Goal: Information Seeking & Learning: Learn about a topic

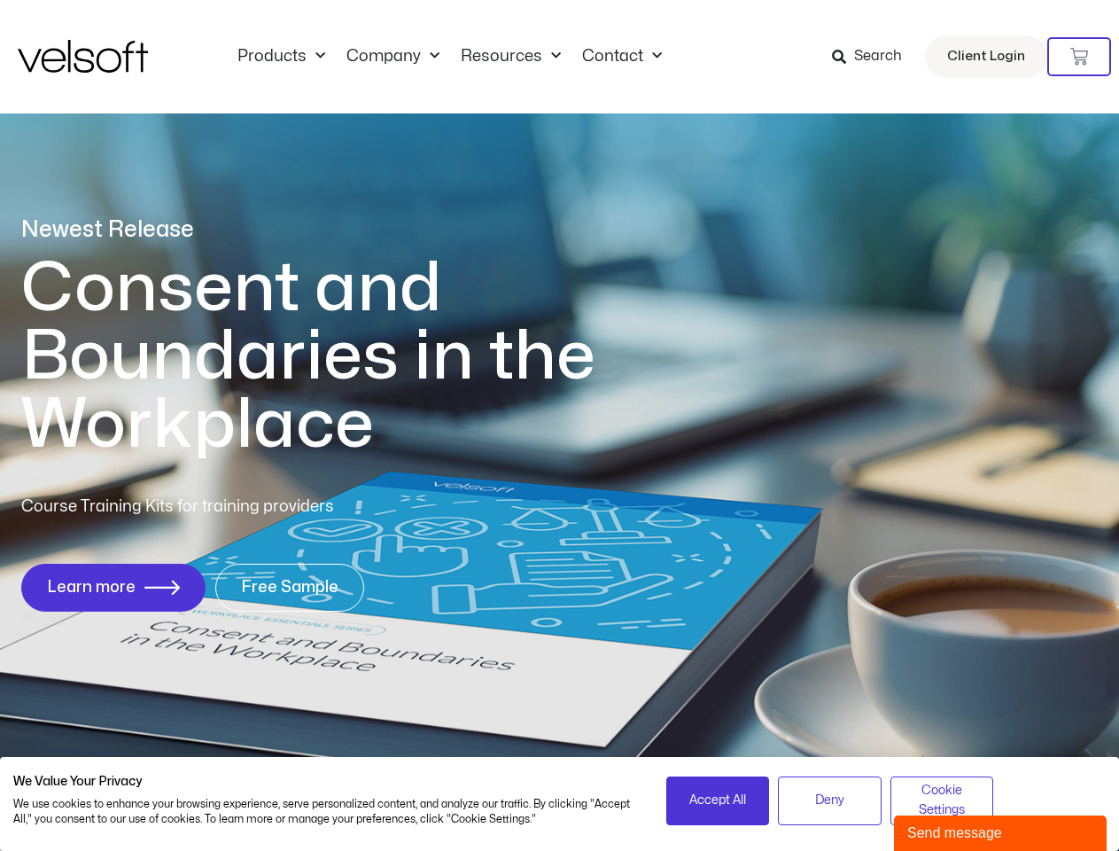
click at [559, 425] on h1 "Consent and Boundaries in the Workplace" at bounding box center [344, 356] width 647 height 205
click at [1080, 57] on icon at bounding box center [1080, 57] width 18 height 18
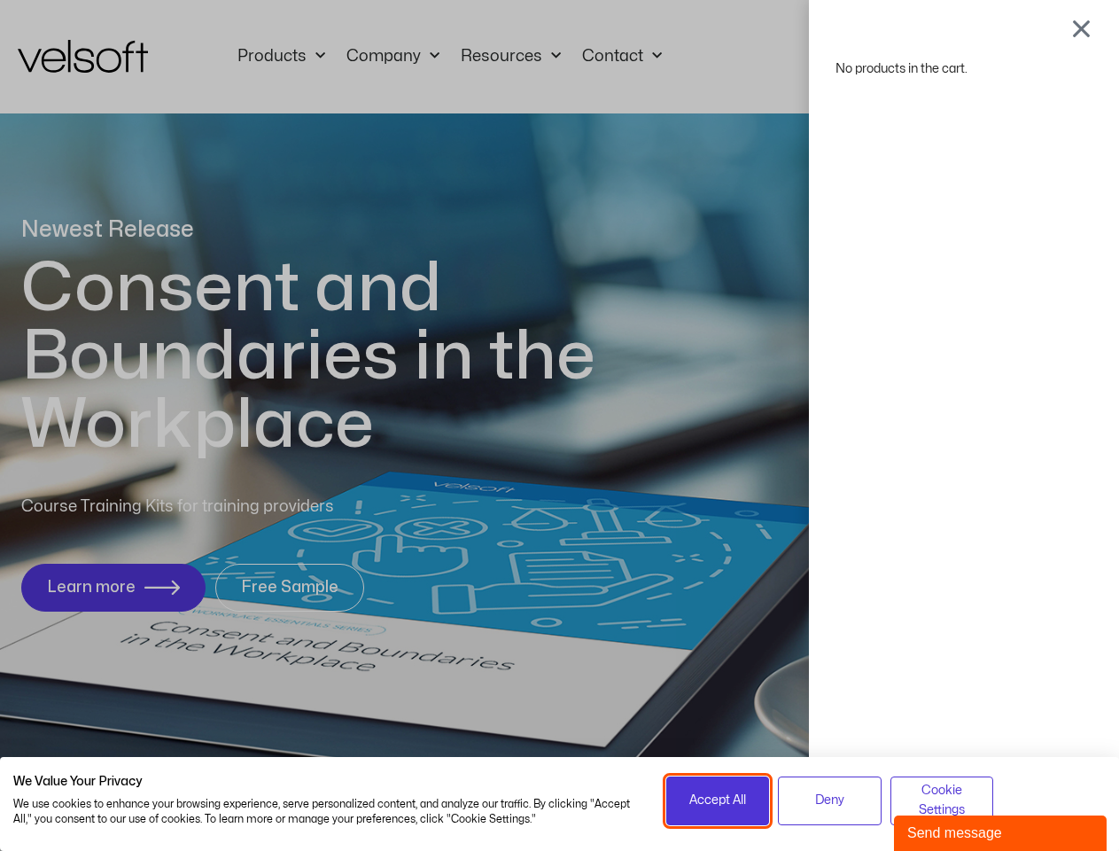
click at [718, 800] on span "Accept All" at bounding box center [718, 800] width 57 height 19
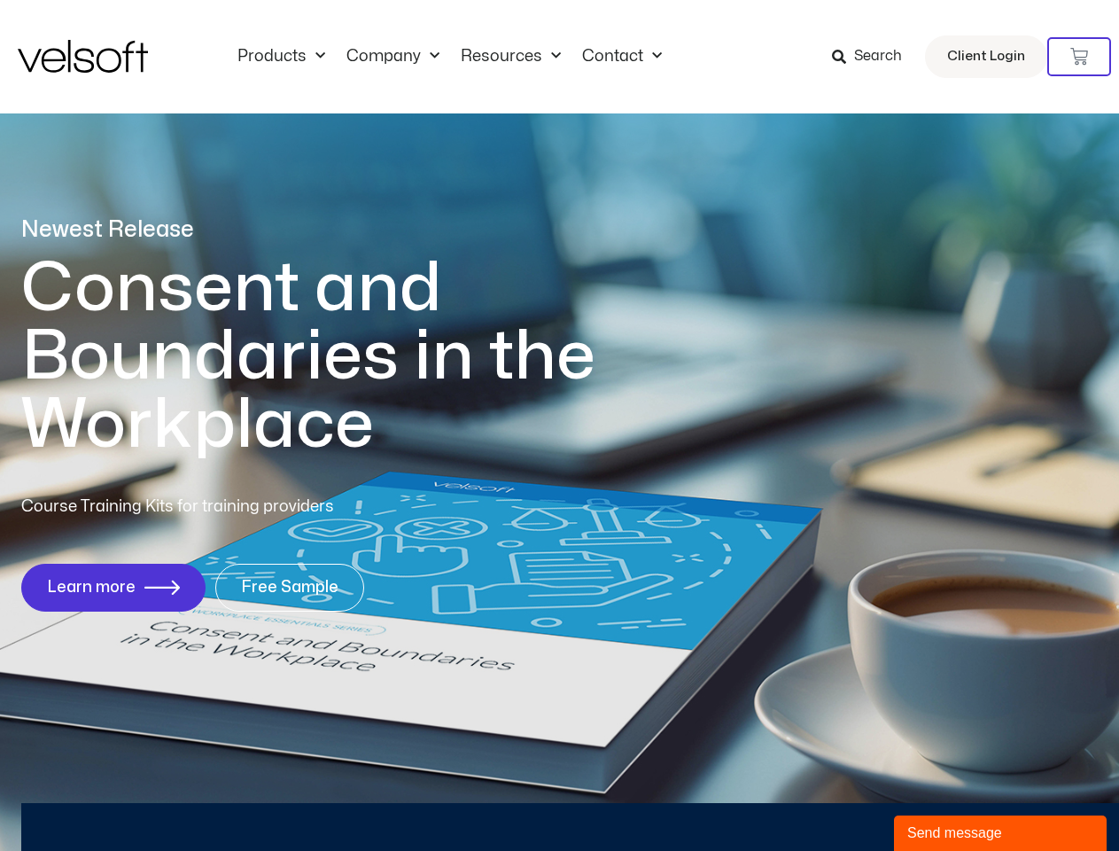
click at [560, 425] on div "No products in the cart." at bounding box center [560, 425] width 0 height 0
click at [1001, 833] on div "Send message" at bounding box center [1001, 833] width 186 height 21
